Goal: Task Accomplishment & Management: Manage account settings

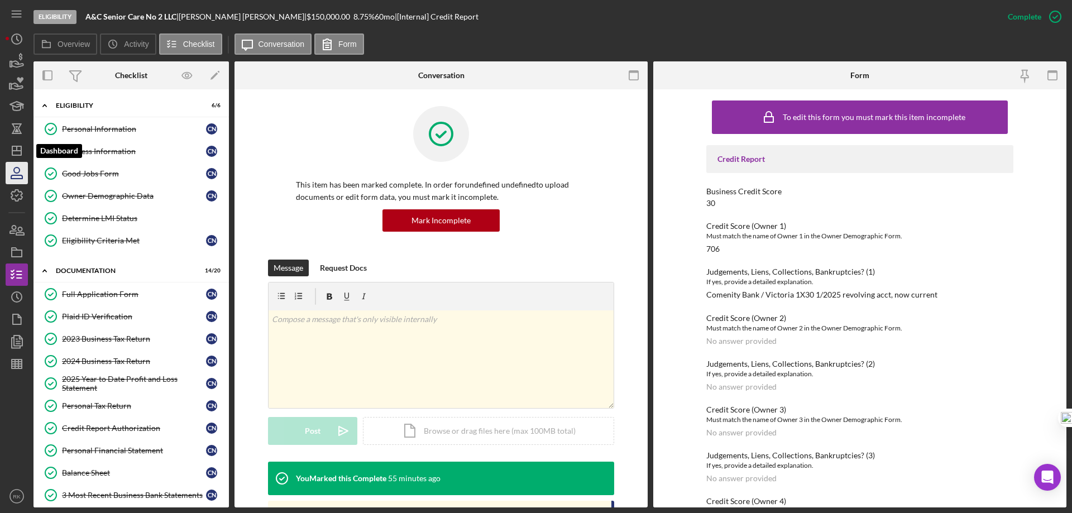
scroll to position [112, 0]
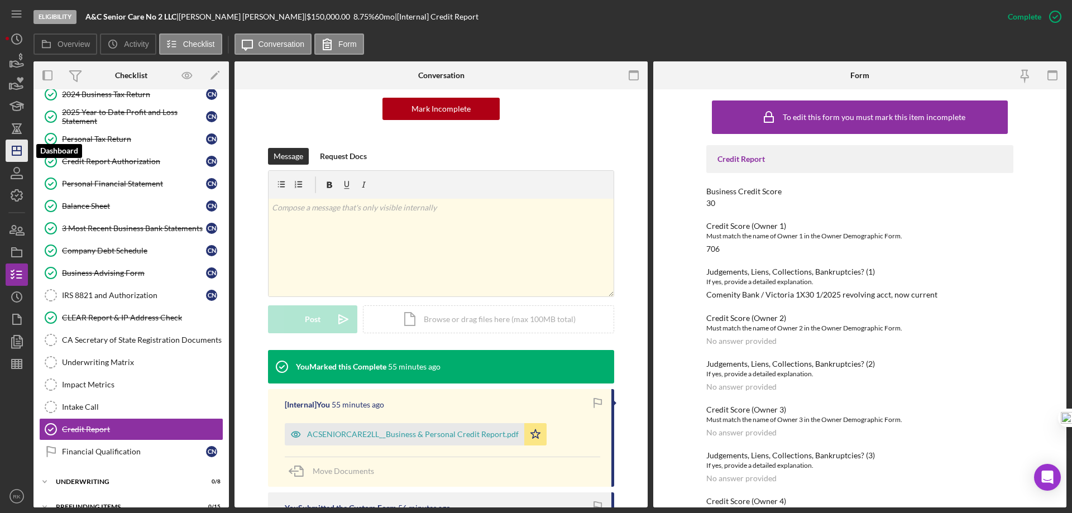
click at [21, 154] on polygon "button" at bounding box center [16, 150] width 9 height 9
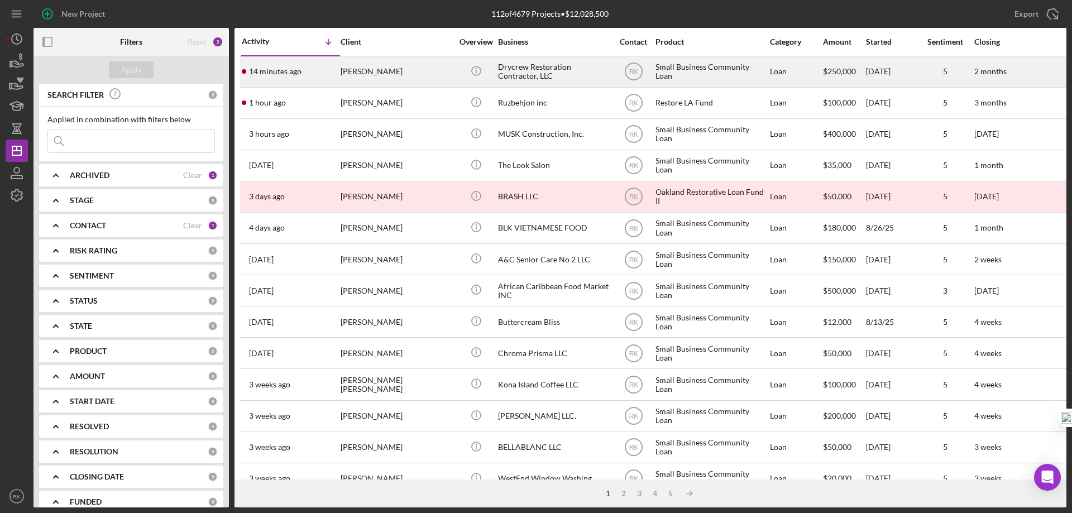
click at [41, 40] on icon "button" at bounding box center [47, 42] width 25 height 25
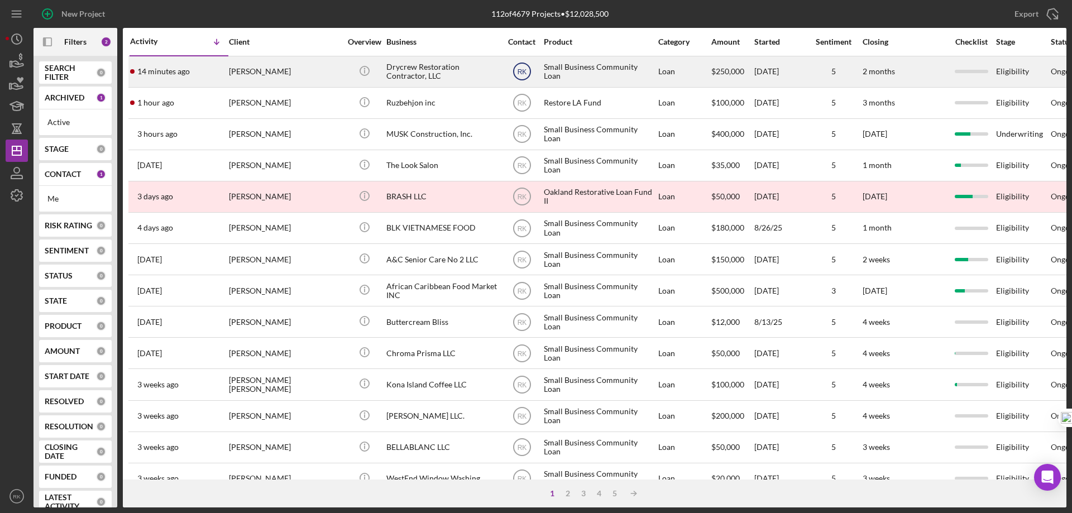
click at [521, 71] on text "RK" at bounding box center [521, 72] width 9 height 8
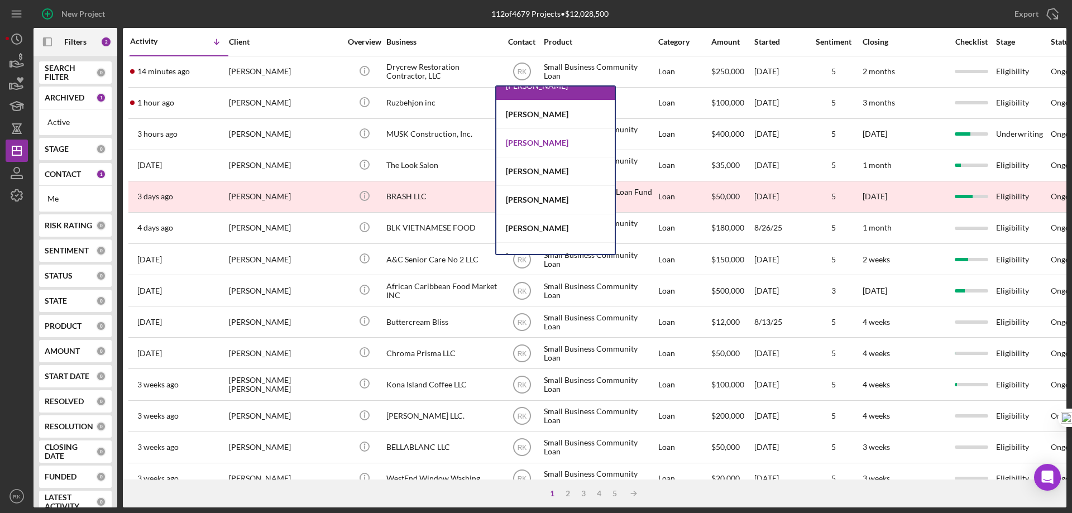
scroll to position [186, 0]
click at [522, 146] on div "[PERSON_NAME]" at bounding box center [555, 142] width 118 height 28
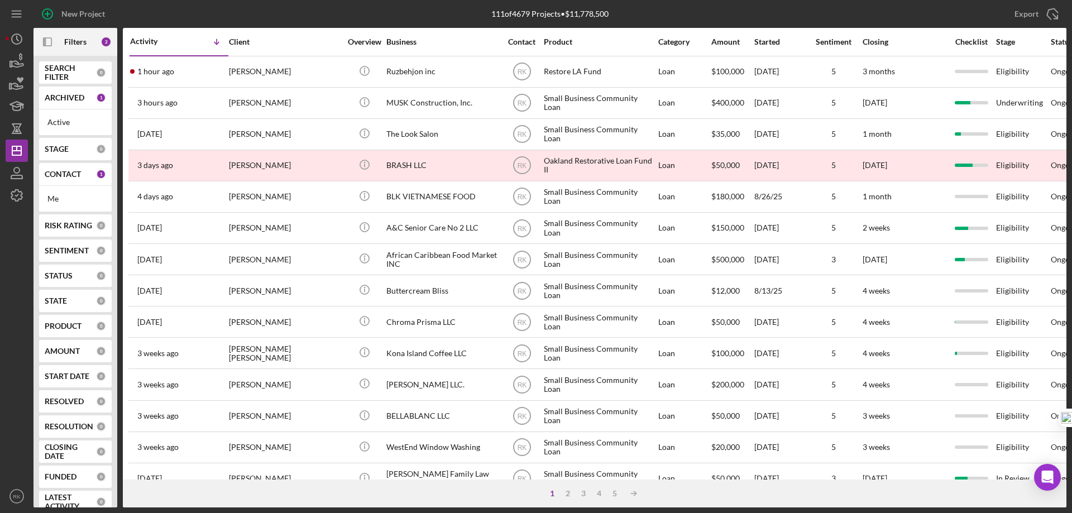
click at [69, 169] on div "CONTACT 1" at bounding box center [75, 174] width 61 height 22
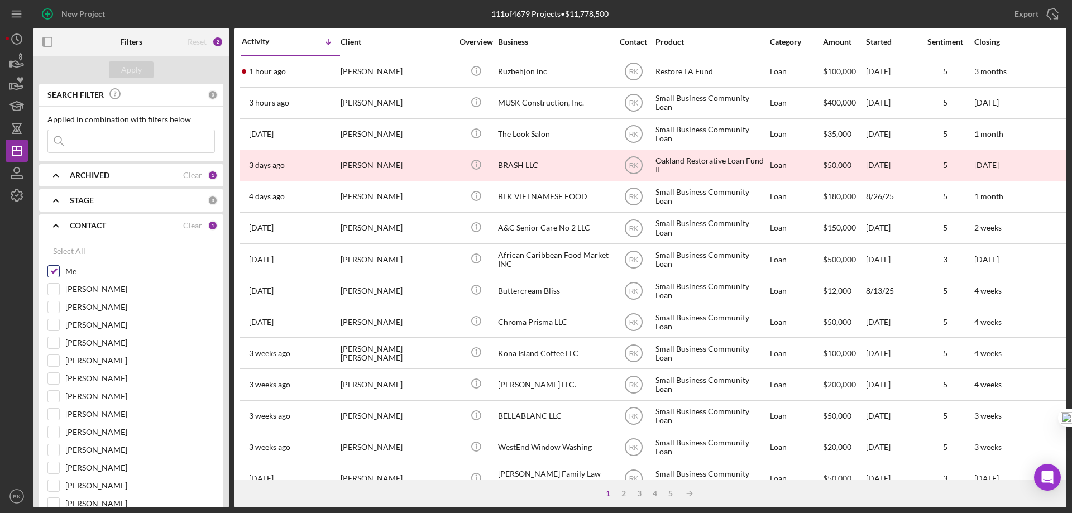
click at [56, 269] on input "Me" at bounding box center [53, 271] width 11 height 11
checkbox input "false"
click at [58, 345] on input "[PERSON_NAME]" at bounding box center [53, 342] width 11 height 11
checkbox input "true"
click at [131, 73] on div "Apply" at bounding box center [131, 69] width 21 height 17
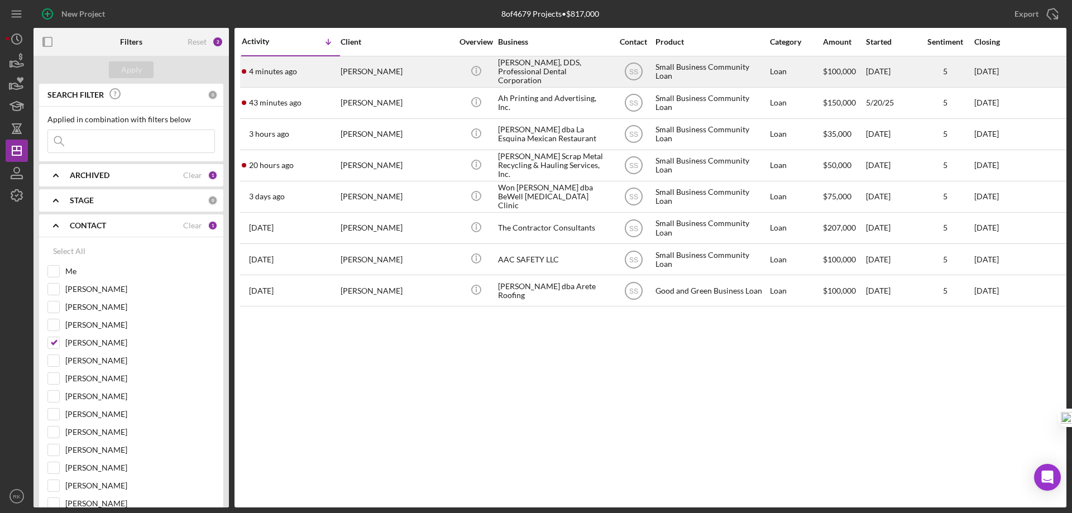
click at [383, 73] on div "[PERSON_NAME]" at bounding box center [397, 72] width 112 height 30
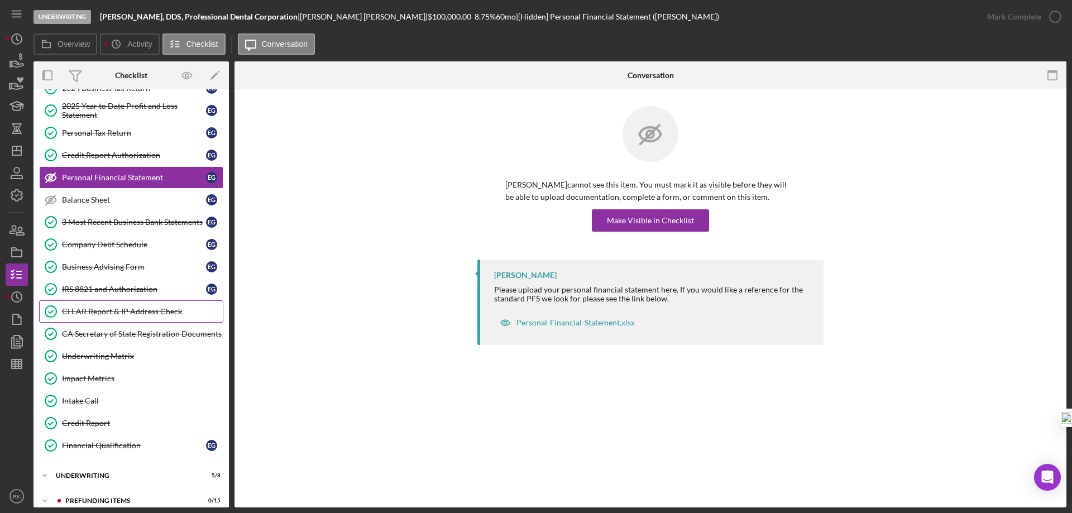
scroll to position [143, 0]
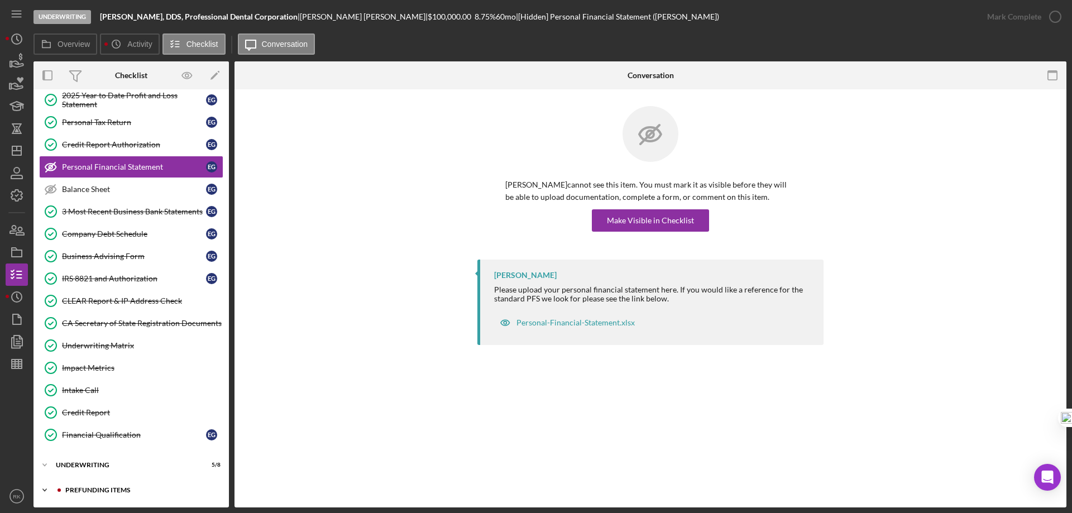
click at [73, 490] on div "Prefunding Items" at bounding box center [140, 490] width 150 height 7
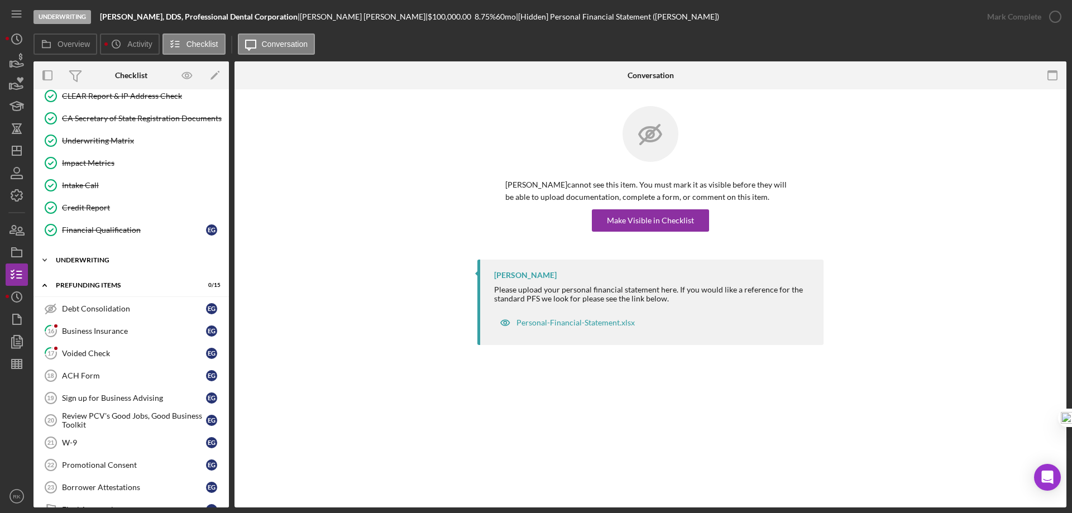
click at [98, 258] on div "Underwriting" at bounding box center [135, 260] width 159 height 7
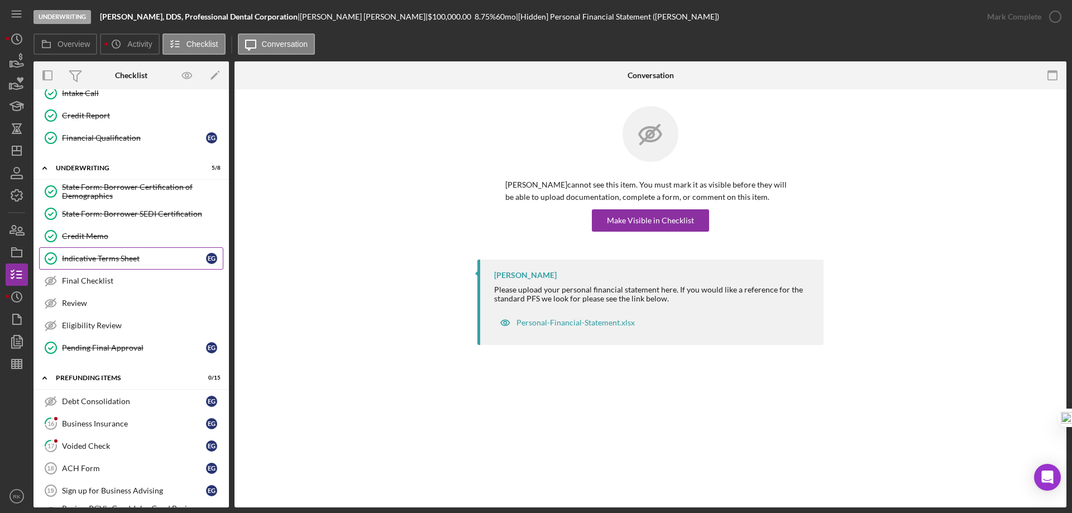
scroll to position [441, 0]
click at [135, 262] on div "Indicative Terms Sheet" at bounding box center [134, 257] width 144 height 9
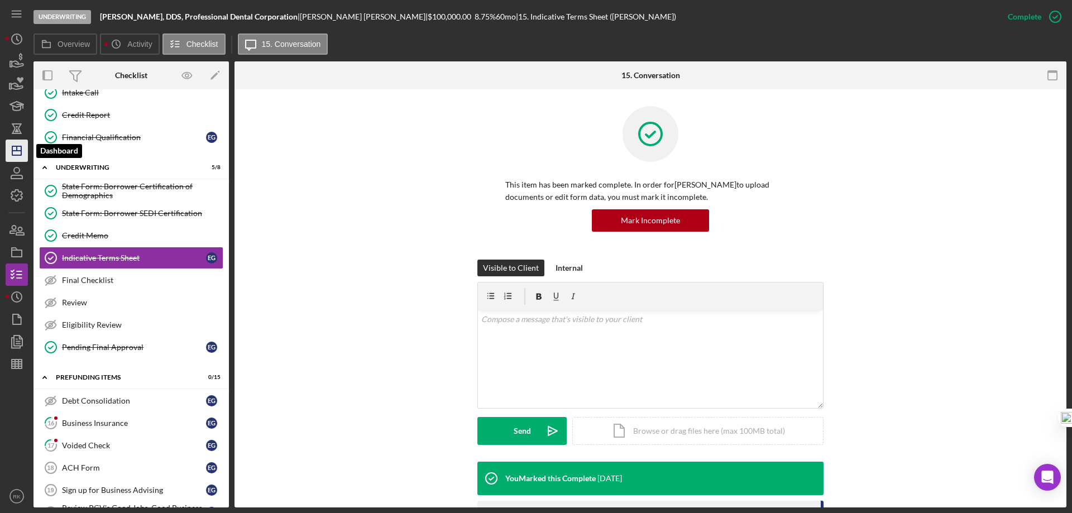
click at [18, 151] on line "button" at bounding box center [16, 151] width 9 height 0
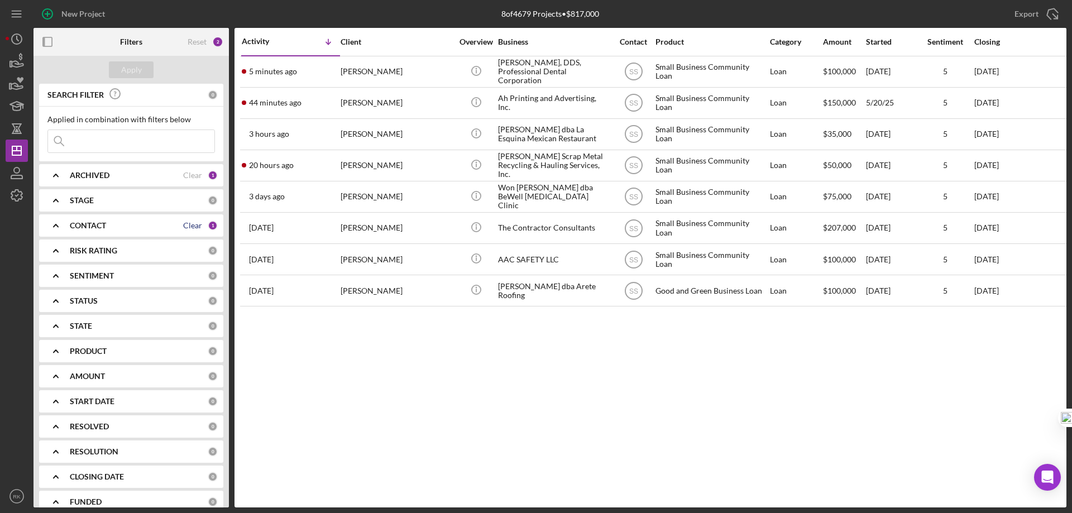
click at [187, 225] on div "Clear" at bounding box center [192, 225] width 19 height 9
click at [84, 221] on b "CONTACT" at bounding box center [88, 225] width 36 height 9
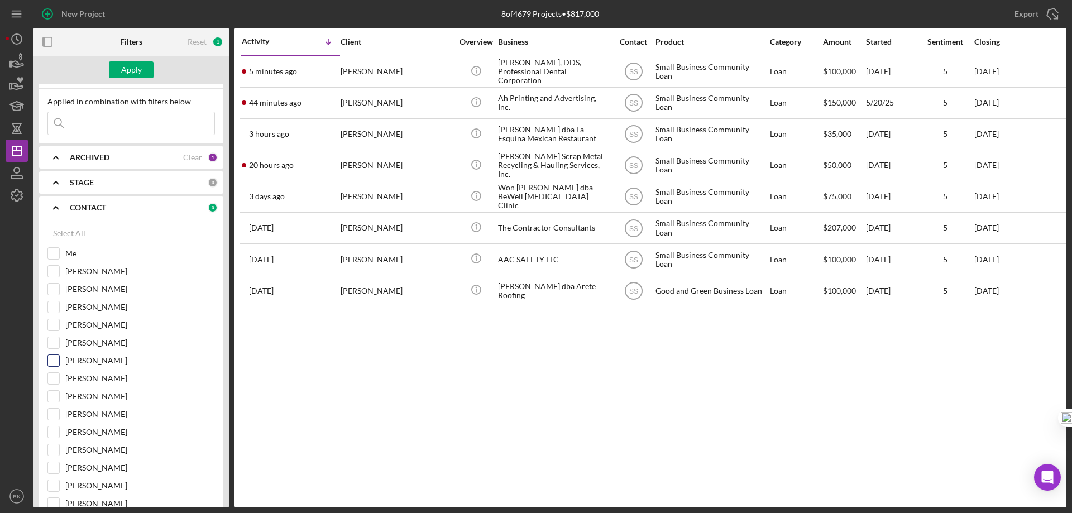
scroll to position [18, 0]
click at [54, 393] on input "[PERSON_NAME]" at bounding box center [53, 395] width 11 height 11
checkbox input "true"
click at [141, 72] on button "Apply" at bounding box center [131, 69] width 45 height 17
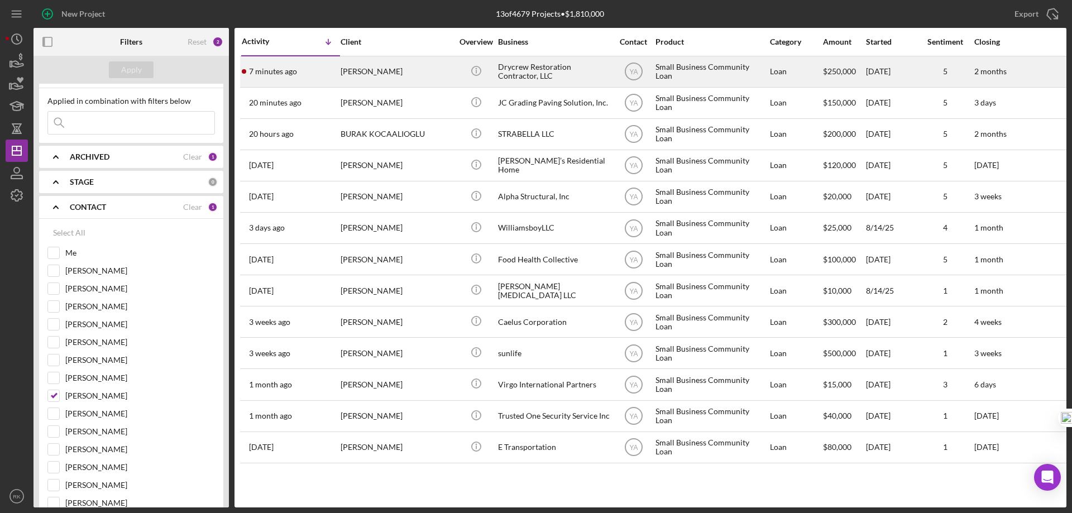
click at [500, 76] on div "Drycrew Restoration Contractor, LLC" at bounding box center [554, 72] width 112 height 30
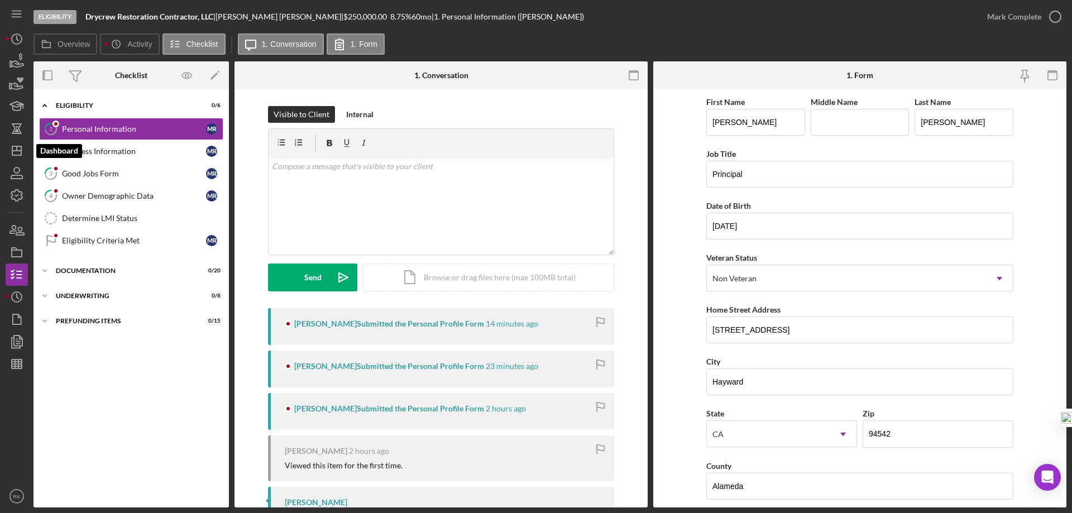
drag, startPoint x: 18, startPoint y: 150, endPoint x: 31, endPoint y: 169, distance: 23.1
click at [18, 150] on icon "Icon/Dashboard" at bounding box center [17, 151] width 28 height 28
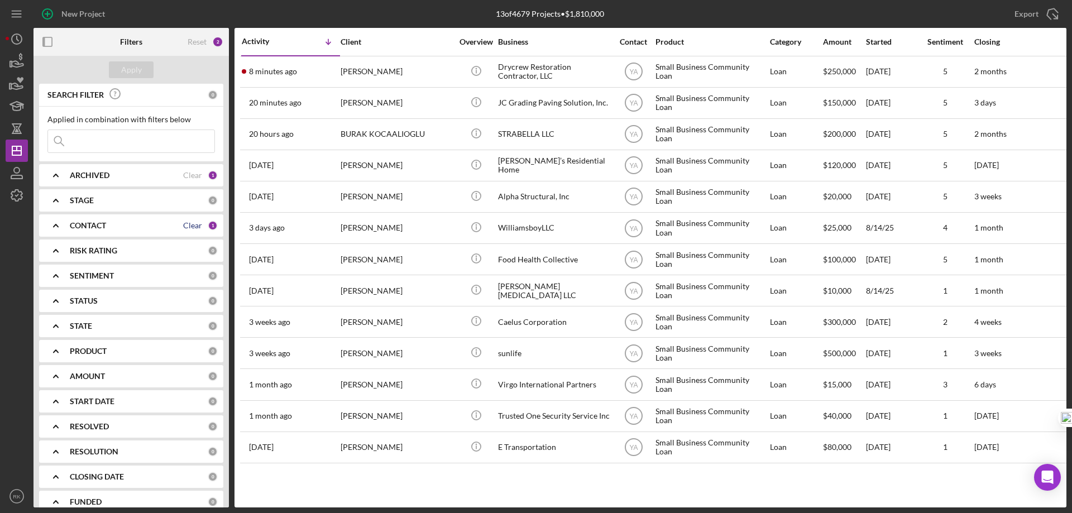
click at [184, 223] on div "Clear" at bounding box center [192, 225] width 19 height 9
click at [81, 227] on b "CONTACT" at bounding box center [88, 225] width 36 height 9
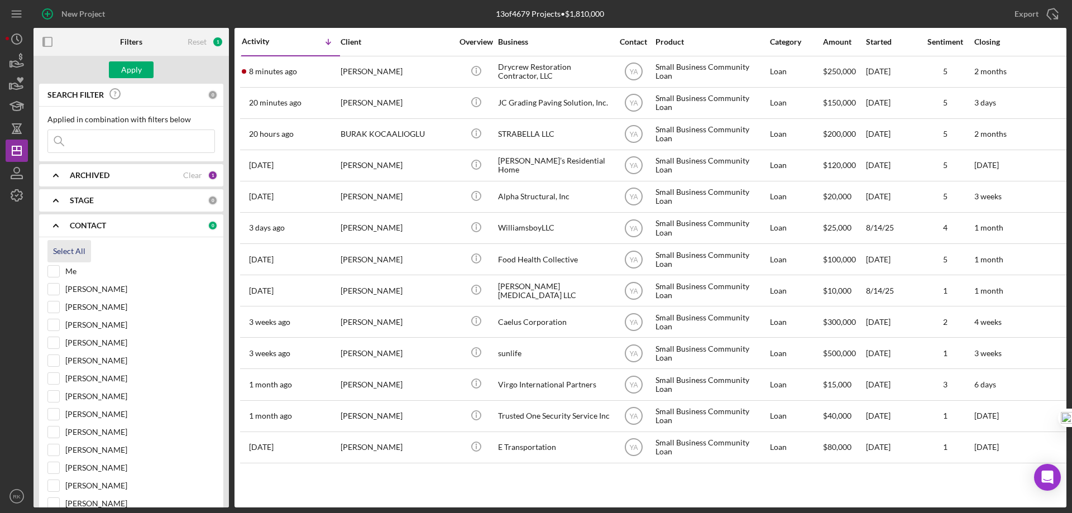
drag, startPoint x: 52, startPoint y: 271, endPoint x: 84, endPoint y: 250, distance: 38.1
click at [54, 269] on input "Me" at bounding box center [53, 271] width 11 height 11
checkbox input "true"
click at [138, 71] on div "Apply" at bounding box center [131, 69] width 21 height 17
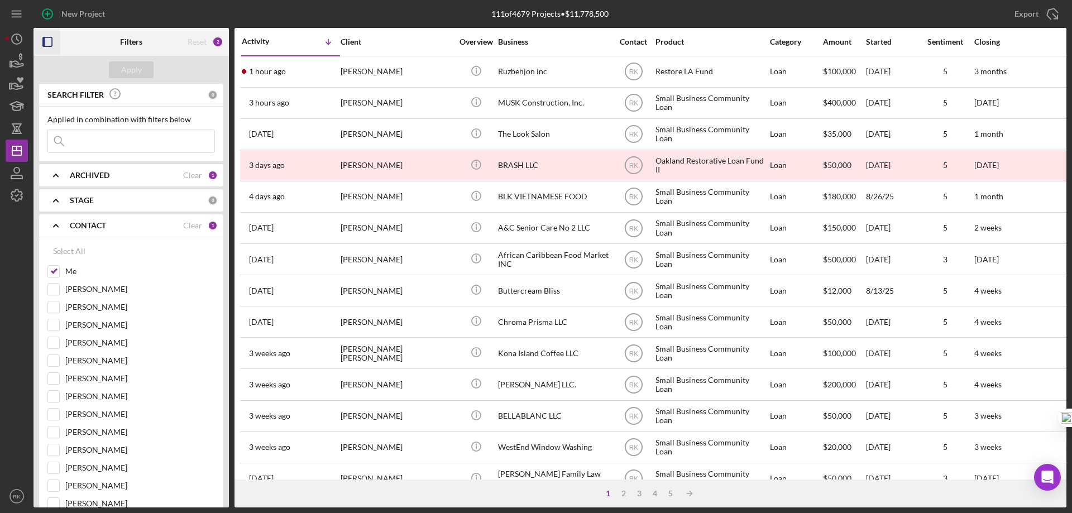
click at [44, 39] on rect "button" at bounding box center [44, 41] width 2 height 9
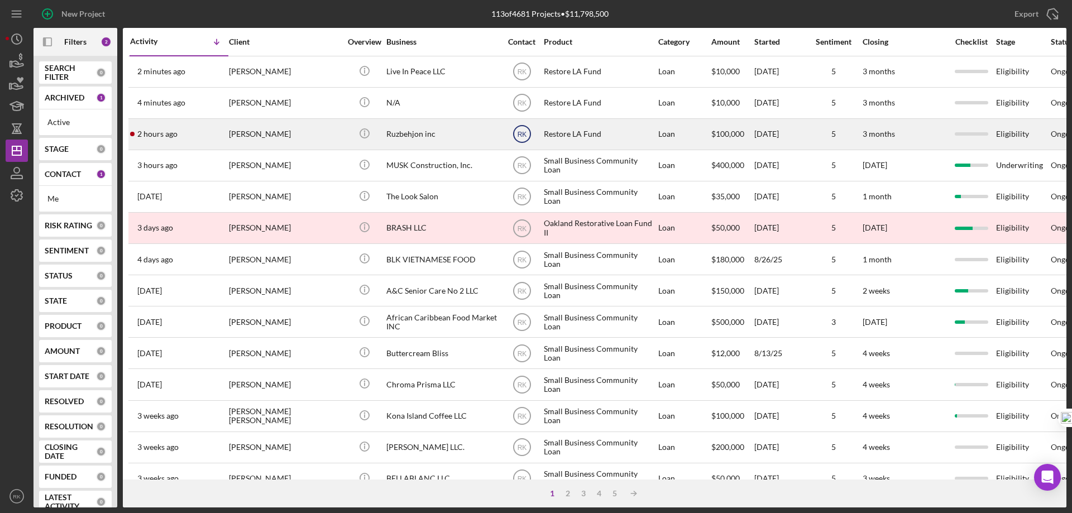
click at [520, 76] on text "RK" at bounding box center [521, 72] width 9 height 8
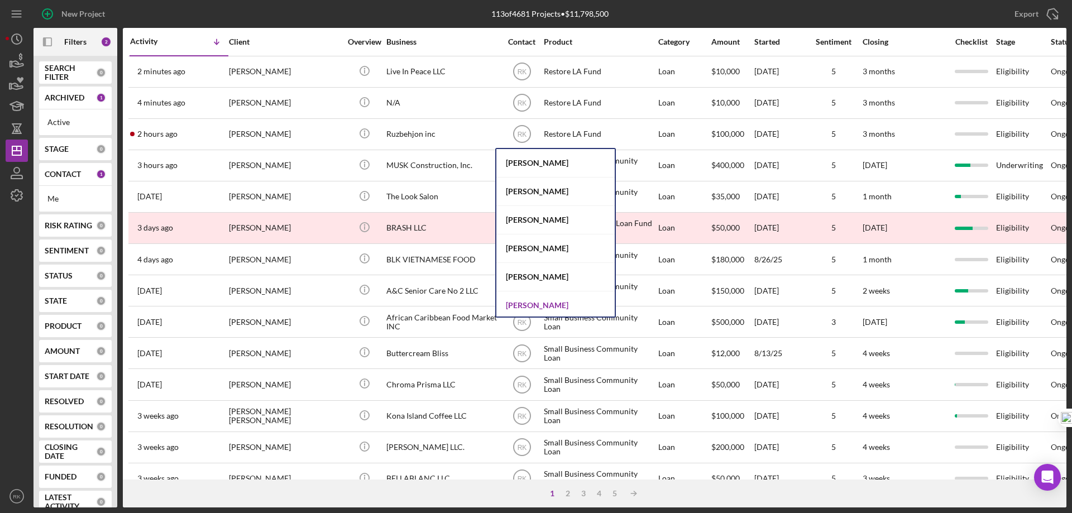
click at [535, 300] on div "[PERSON_NAME]" at bounding box center [555, 305] width 118 height 28
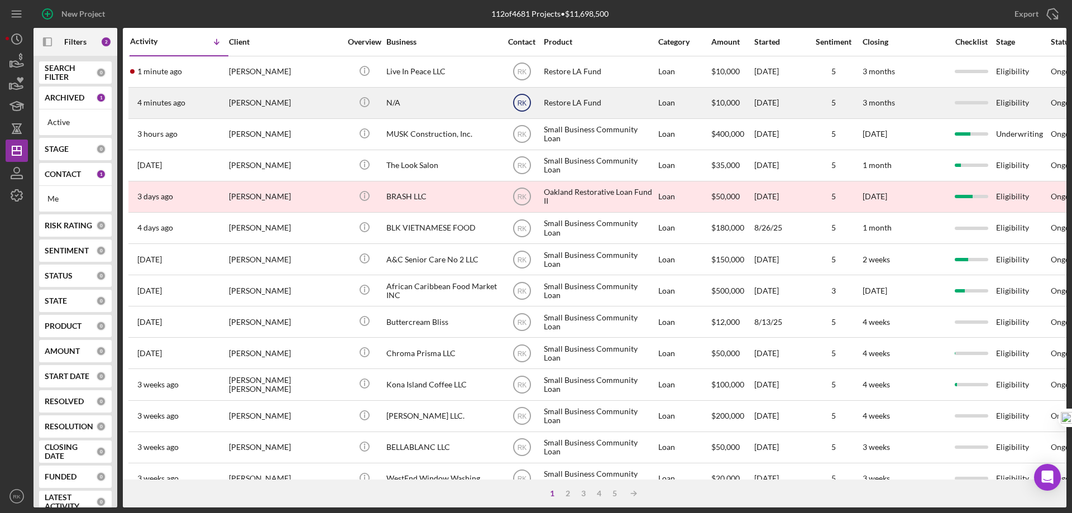
click at [522, 76] on text "RK" at bounding box center [521, 72] width 9 height 8
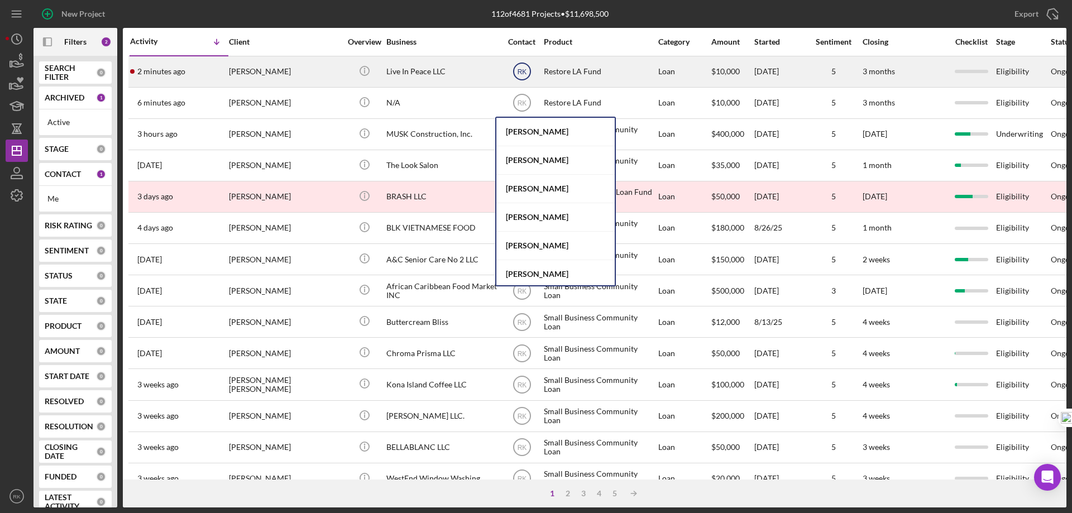
click at [524, 70] on text "RK" at bounding box center [521, 72] width 9 height 8
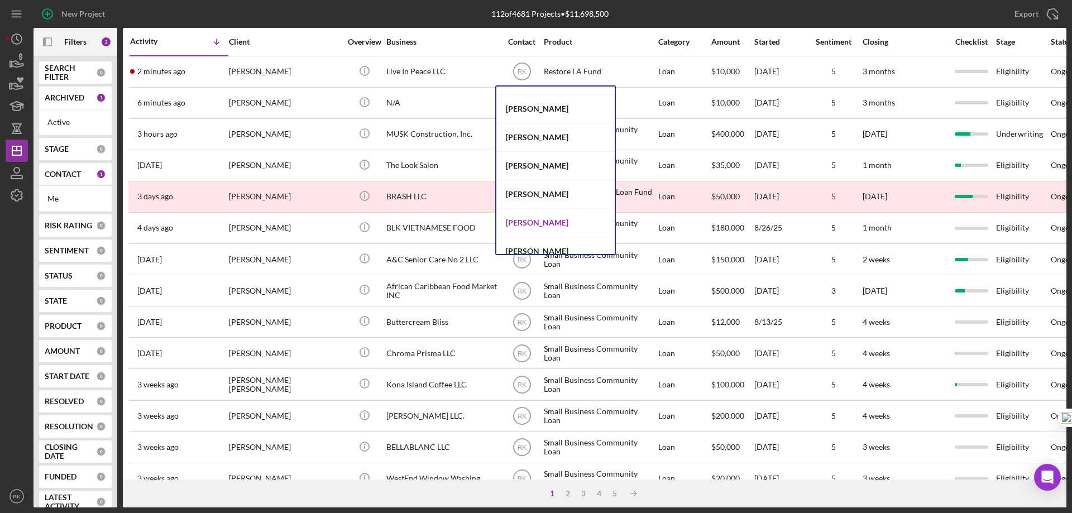
scroll to position [391, 0]
click at [540, 193] on div "[PERSON_NAME]" at bounding box center [555, 194] width 118 height 28
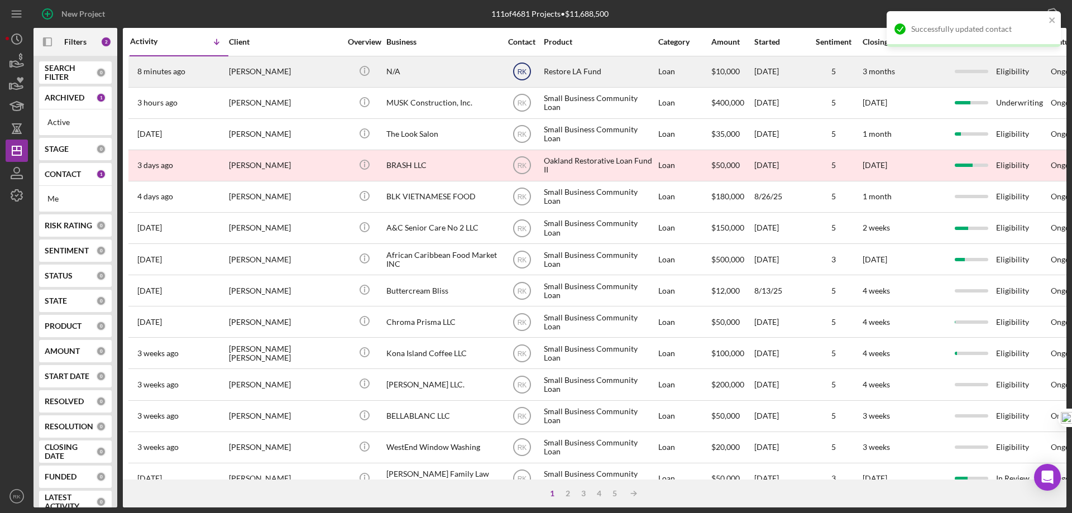
click at [523, 74] on text "RK" at bounding box center [521, 72] width 9 height 8
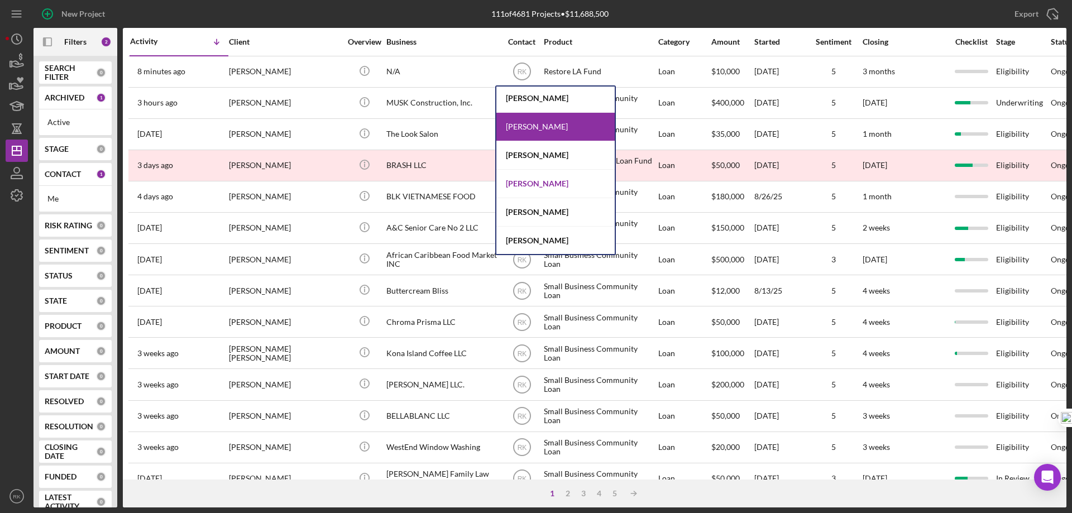
scroll to position [144, 0]
click at [541, 181] on div "[PERSON_NAME]" at bounding box center [555, 184] width 118 height 28
